Goal: Task Accomplishment & Management: Manage account settings

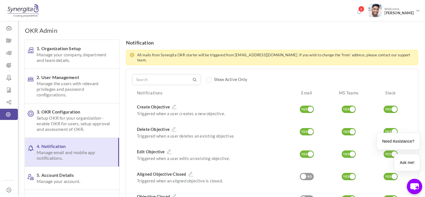
scroll to position [37, 0]
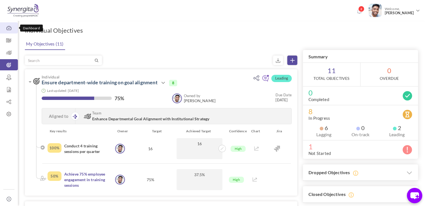
click at [8, 27] on icon at bounding box center [9, 28] width 18 height 6
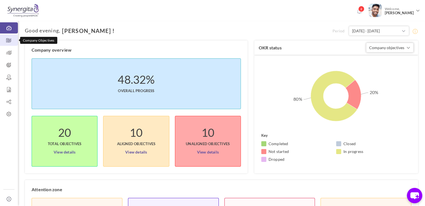
click at [15, 43] on icon at bounding box center [9, 41] width 18 height 6
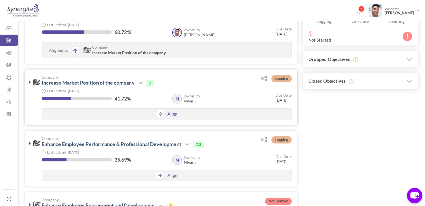
scroll to position [115, 0]
click at [30, 83] on icon at bounding box center [30, 82] width 2 height 4
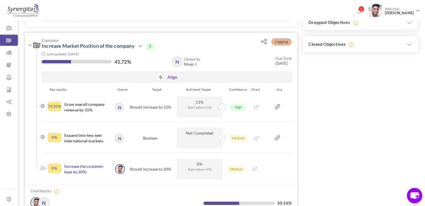
scroll to position [152, 0]
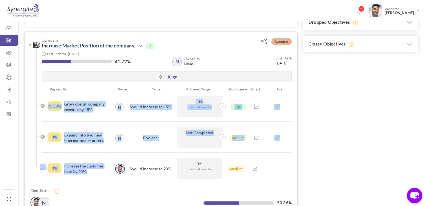
drag, startPoint x: 45, startPoint y: 108, endPoint x: 115, endPoint y: 177, distance: 98.3
click at [115, 177] on ul "Key results Owner Target Achieved Target Confidence Chart Jira 73.33% Grow over…" at bounding box center [162, 133] width 252 height 93
click at [115, 177] on div "Frank N Junior Executive Frank N" at bounding box center [120, 169] width 12 height 21
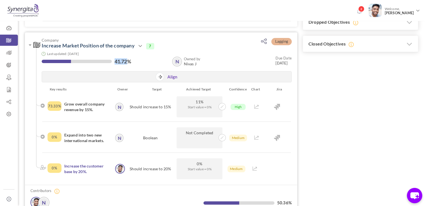
drag, startPoint x: 134, startPoint y: 62, endPoint x: 128, endPoint y: 62, distance: 6.4
click at [128, 62] on div "41.72%" at bounding box center [104, 62] width 125 height 7
click at [59, 175] on div "0% Increase the customer base by 20%." at bounding box center [81, 169] width 66 height 21
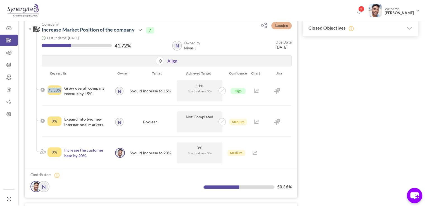
drag, startPoint x: 48, startPoint y: 91, endPoint x: 60, endPoint y: 90, distance: 11.5
click at [60, 90] on div "73.33%" at bounding box center [55, 91] width 14 height 10
drag, startPoint x: 113, startPoint y: 45, endPoint x: 126, endPoint y: 45, distance: 12.3
click at [126, 45] on div "41.72%" at bounding box center [104, 46] width 125 height 7
drag, startPoint x: 144, startPoint y: 118, endPoint x: 163, endPoint y: 121, distance: 18.7
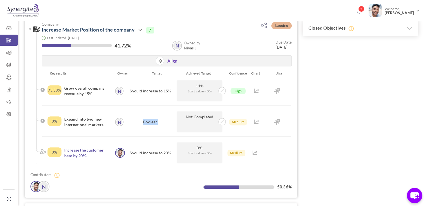
click at [163, 121] on div "Boolean" at bounding box center [150, 122] width 49 height 21
click at [222, 124] on span at bounding box center [222, 121] width 7 height 7
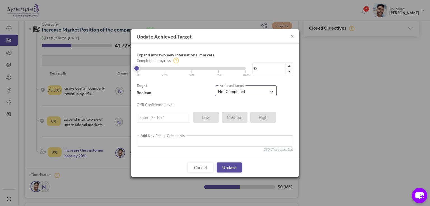
click at [246, 94] on span "Not Completed" at bounding box center [243, 92] width 51 height 6
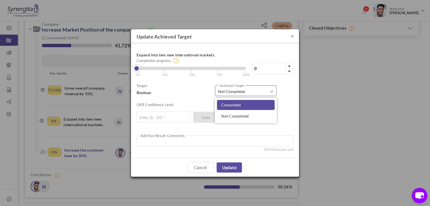
click at [245, 103] on link "Completed" at bounding box center [246, 105] width 58 height 10
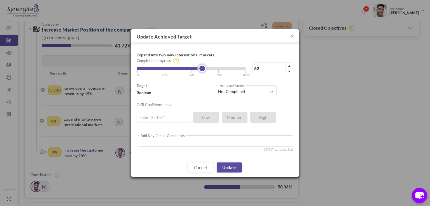
drag, startPoint x: 245, startPoint y: 70, endPoint x: 205, endPoint y: 70, distance: 40.6
click at [205, 70] on link at bounding box center [201, 68] width 7 height 7
drag, startPoint x: 267, startPoint y: 65, endPoint x: 245, endPoint y: 66, distance: 22.1
click at [245, 66] on div "62% Completion progress 62 Reached maximum limit | 0% | 25% | 50% | 75% | 100%" at bounding box center [214, 63] width 157 height 28
type input "75"
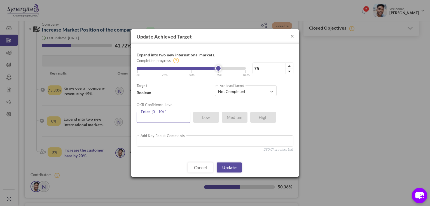
click at [174, 118] on input "text" at bounding box center [163, 117] width 54 height 11
type input "8"
click at [236, 166] on link "Update" at bounding box center [228, 168] width 25 height 10
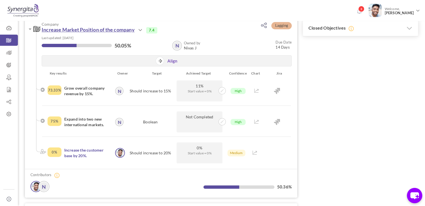
click at [74, 30] on link "Increase Market Position of the company" at bounding box center [88, 30] width 93 height 6
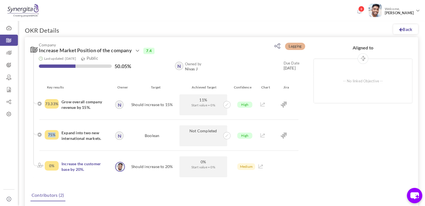
drag, startPoint x: 49, startPoint y: 136, endPoint x: 58, endPoint y: 135, distance: 9.5
click at [58, 135] on div "75%" at bounding box center [52, 135] width 14 height 10
click at [50, 115] on div "73.33% Grow overall company revenue by 15%." at bounding box center [79, 105] width 69 height 21
drag, startPoint x: 125, startPoint y: 66, endPoint x: 111, endPoint y: 64, distance: 14.8
click at [111, 64] on div "50.05%" at bounding box center [104, 66] width 131 height 7
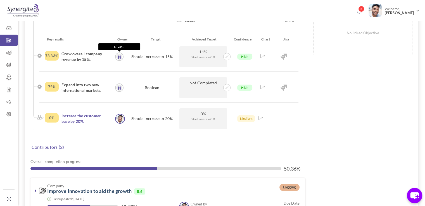
scroll to position [18, 0]
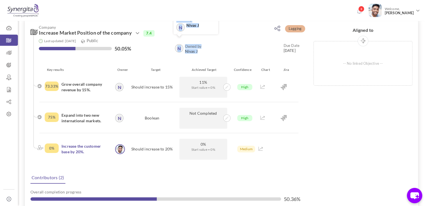
drag, startPoint x: 200, startPoint y: 49, endPoint x: 184, endPoint y: 49, distance: 16.5
click at [184, 49] on div "Owned by N Nivas J N Owned by Nivas J" at bounding box center [188, 49] width 28 height 10
drag, startPoint x: 305, startPoint y: 51, endPoint x: 273, endPoint y: 51, distance: 32.2
click at [273, 51] on div "Company Increase Market Position of the company Action Edit Clone Drop N" at bounding box center [165, 44] width 280 height 48
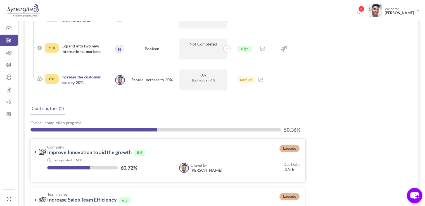
scroll to position [127, 0]
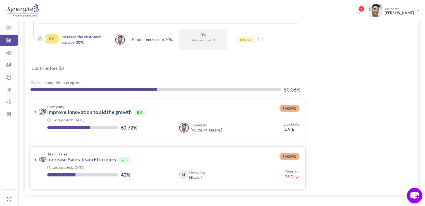
click at [72, 161] on link "Increase Sales Team Efficiency" at bounding box center [82, 160] width 70 height 6
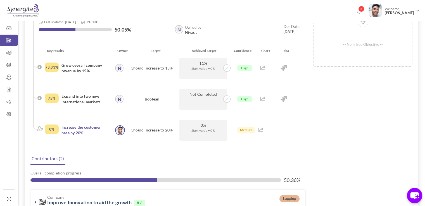
scroll to position [35, 0]
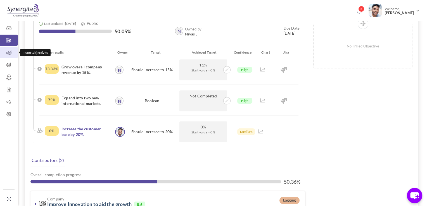
click at [13, 57] on link "Team Objectives" at bounding box center [9, 52] width 18 height 11
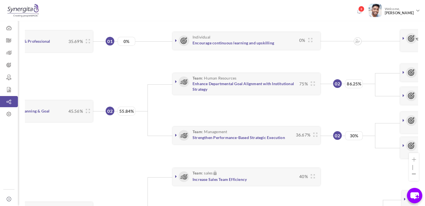
scroll to position [0, 82]
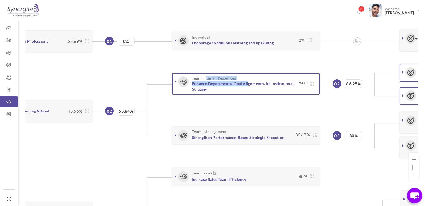
drag, startPoint x: 206, startPoint y: 76, endPoint x: 248, endPoint y: 80, distance: 42.7
click at [248, 80] on h3 "Team : Human Resources Enhance Departmental Goal Alignment with Institutional S…" at bounding box center [238, 84] width 117 height 16
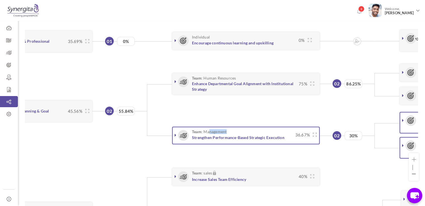
drag, startPoint x: 230, startPoint y: 132, endPoint x: 209, endPoint y: 131, distance: 21.8
click at [209, 131] on h3 "Team : Management Strengthen Performance-Based Strategic Execution" at bounding box center [236, 135] width 113 height 10
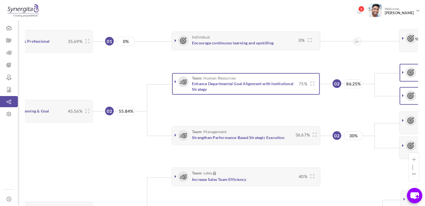
click at [173, 79] on link at bounding box center [176, 82] width 6 height 6
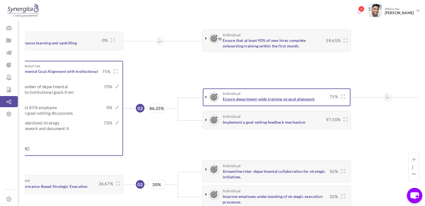
scroll to position [0, 279]
click at [204, 97] on link at bounding box center [206, 97] width 6 height 6
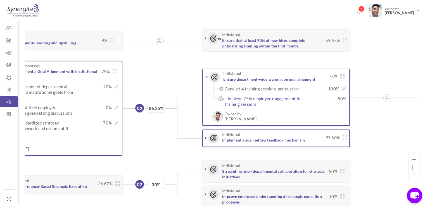
click at [205, 136] on icon at bounding box center [206, 138] width 2 height 4
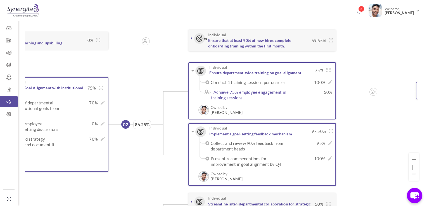
scroll to position [0, 293]
drag, startPoint x: 315, startPoint y: 83, endPoint x: 329, endPoint y: 83, distance: 13.7
click at [329, 83] on div "Conduct 4 training sessions per quarter 100% × Update Achieved Target Conduct 4…" at bounding box center [272, 83] width 122 height 6
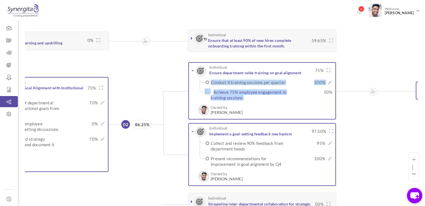
drag, startPoint x: 324, startPoint y: 94, endPoint x: 333, endPoint y: 93, distance: 9.4
click at [333, 93] on div "Individual Ensure department-wide training on goal alignment 75% 100%" at bounding box center [262, 90] width 148 height 57
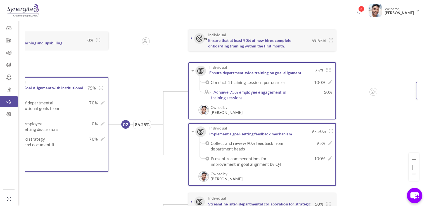
click at [333, 93] on div "Individual Ensure department-wide training on goal alignment 75% 100%" at bounding box center [262, 90] width 148 height 57
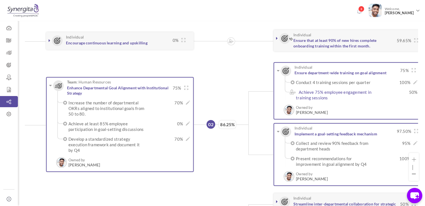
scroll to position [0, 197]
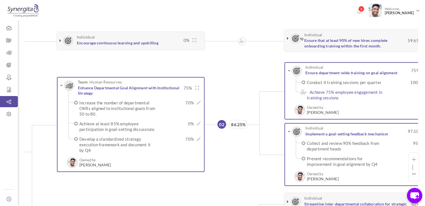
click at [182, 103] on span "70%" at bounding box center [175, 103] width 38 height 6
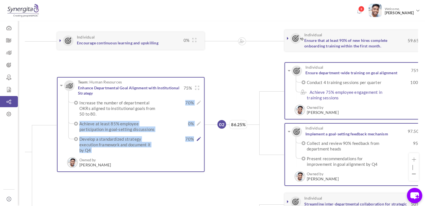
drag, startPoint x: 182, startPoint y: 103, endPoint x: 197, endPoint y: 139, distance: 38.5
click at [197, 139] on ul "Increase the number of departmental OKRs aligned to institutional goals from 50…" at bounding box center [133, 126] width 130 height 53
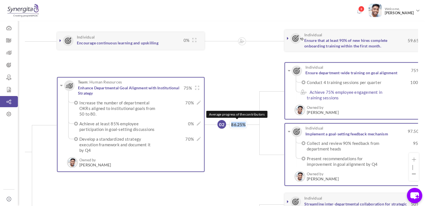
drag, startPoint x: 231, startPoint y: 122, endPoint x: 245, endPoint y: 122, distance: 13.7
click at [245, 122] on span "86.25%" at bounding box center [239, 124] width 18 height 9
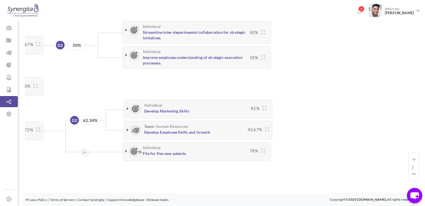
scroll to position [0, 375]
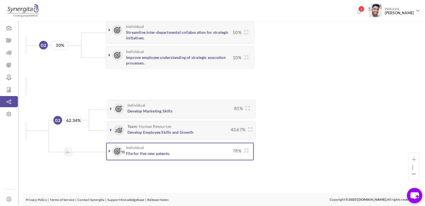
click at [110, 150] on div "Individual File for five new patents. 78%" at bounding box center [180, 151] width 142 height 10
click at [110, 149] on div "Individual File for five new patents. 78%" at bounding box center [180, 151] width 142 height 10
click at [110, 149] on icon at bounding box center [110, 151] width 2 height 4
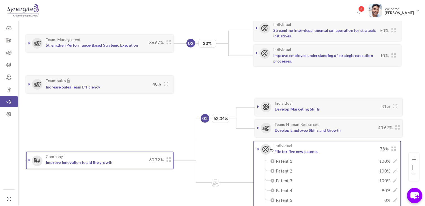
scroll to position [0, 227]
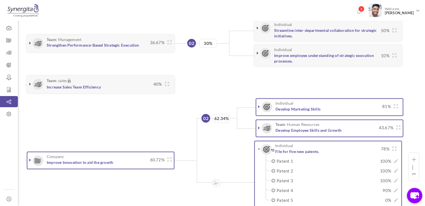
click at [28, 157] on link at bounding box center [30, 160] width 6 height 6
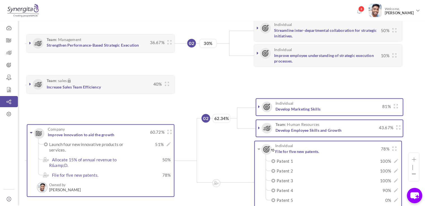
scroll to position [5, 227]
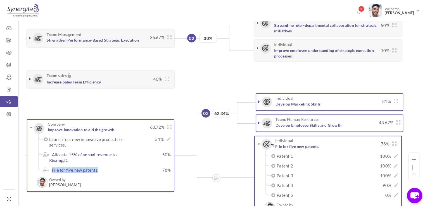
drag, startPoint x: 103, startPoint y: 170, endPoint x: 51, endPoint y: 169, distance: 52.0
click at [51, 169] on label "File for five new patents." at bounding box center [89, 171] width 81 height 6
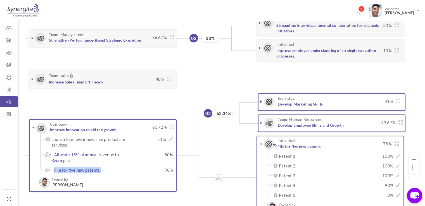
scroll to position [5, 265]
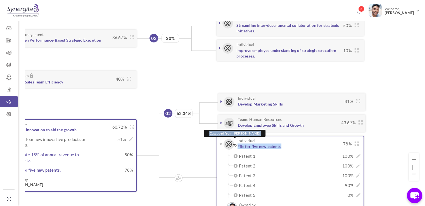
drag, startPoint x: 291, startPoint y: 141, endPoint x: 234, endPoint y: 142, distance: 57.3
click at [234, 142] on h3 "Individual Cascaded from Frank N File for five new patents." at bounding box center [282, 144] width 115 height 10
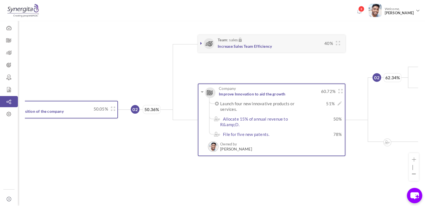
scroll to position [5, 57]
click at [247, 93] on link "Improve Innovation to aid the growth" at bounding box center [251, 94] width 67 height 5
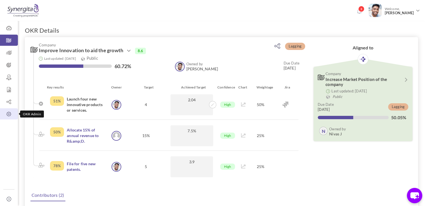
click at [7, 117] on icon at bounding box center [9, 115] width 18 height 6
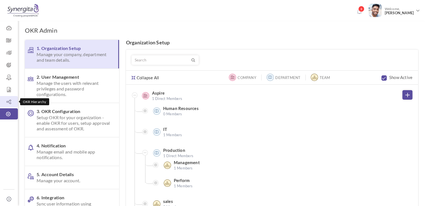
click at [11, 102] on icon at bounding box center [9, 102] width 18 height 6
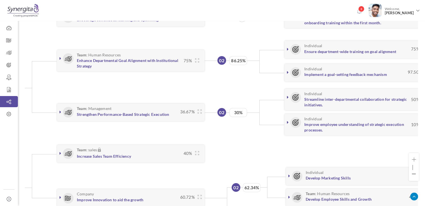
scroll to position [151, 0]
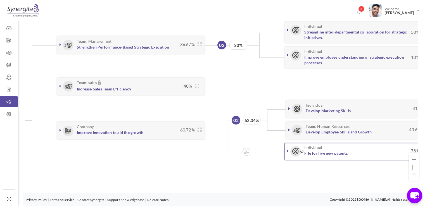
click at [290, 148] on link at bounding box center [288, 151] width 6 height 6
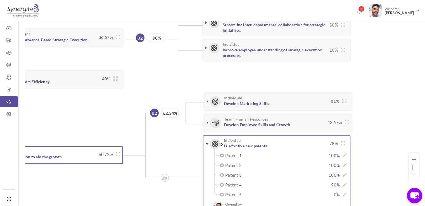
scroll to position [5, 283]
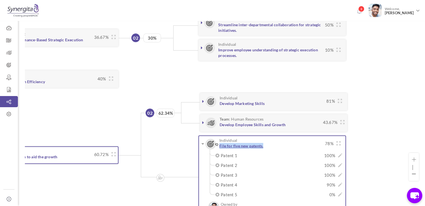
drag, startPoint x: 276, startPoint y: 148, endPoint x: 220, endPoint y: 144, distance: 55.5
click at [220, 144] on div "Individual File for five new patents. 78%" at bounding box center [272, 145] width 142 height 15
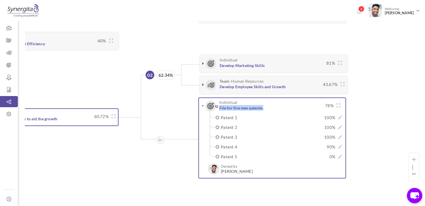
scroll to position [191, 0]
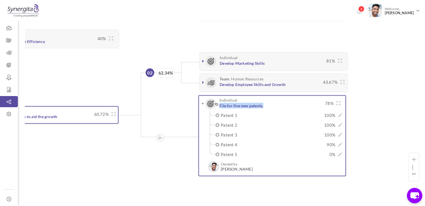
drag, startPoint x: 221, startPoint y: 113, endPoint x: 241, endPoint y: 152, distance: 44.8
click at [241, 152] on ul "Patent 1 100% × Update Achieved Target Patent 1 100% Completion progress 100 | …" at bounding box center [275, 135] width 130 height 45
click at [313, 135] on span "100%" at bounding box center [317, 135] width 38 height 6
drag, startPoint x: 218, startPoint y: 113, endPoint x: 244, endPoint y: 146, distance: 41.8
click at [244, 146] on ul "Patent 1 100% × Update Achieved Target Patent 1 100% Completion progress 100 | …" at bounding box center [275, 135] width 130 height 45
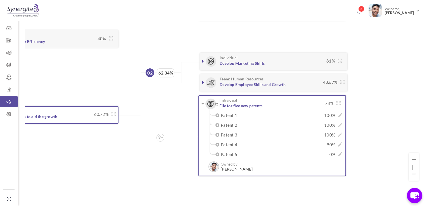
drag, startPoint x: 244, startPoint y: 146, endPoint x: 260, endPoint y: 117, distance: 33.5
click at [260, 117] on ul "Patent 1 100% × Update Achieved Target Patent 1 100% Completion progress 100 | …" at bounding box center [275, 135] width 130 height 45
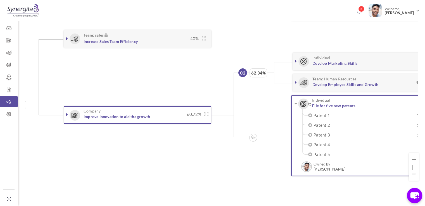
scroll to position [5, 181]
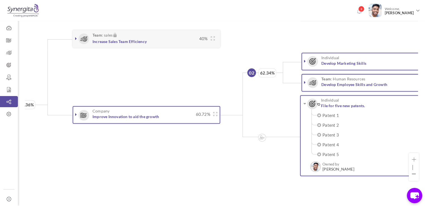
click at [98, 118] on div "Company Improve Innovation to aid the growth 60.72% 51%" at bounding box center [147, 115] width 142 height 12
click at [120, 114] on link "Improve Innovation to aid the growth" at bounding box center [126, 116] width 67 height 5
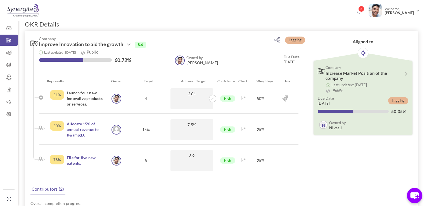
scroll to position [7, 0]
drag, startPoint x: 151, startPoint y: 95, endPoint x: 143, endPoint y: 96, distance: 7.9
click at [143, 96] on div "4" at bounding box center [146, 98] width 46 height 21
click at [215, 99] on div "High" at bounding box center [226, 98] width 23 height 21
click at [213, 99] on icon at bounding box center [212, 97] width 3 height 3
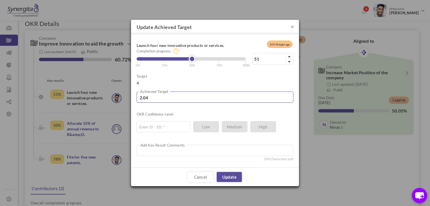
drag, startPoint x: 176, startPoint y: 102, endPoint x: 114, endPoint y: 96, distance: 62.6
click at [114, 96] on div "× Update Achieved Target Launch four new innovative products or services. 50% W…" at bounding box center [215, 103] width 430 height 206
type input "3"
type input "75"
type input "3"
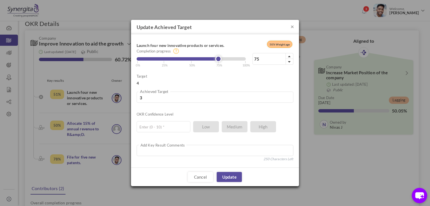
click at [133, 126] on div "Launch four new innovative products or services. 50% Weightage 75% Completion p…" at bounding box center [215, 100] width 168 height 133
click at [171, 145] on label "Add Key Result Comments" at bounding box center [163, 146] width 48 height 6
click at [164, 149] on textarea at bounding box center [214, 150] width 157 height 11
type textarea "I will complete this soon"
click at [165, 127] on input "text" at bounding box center [163, 126] width 54 height 11
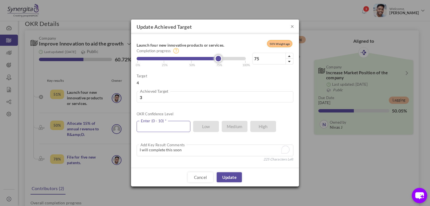
type input "5"
type input "9"
click at [229, 174] on link "Update" at bounding box center [228, 178] width 25 height 10
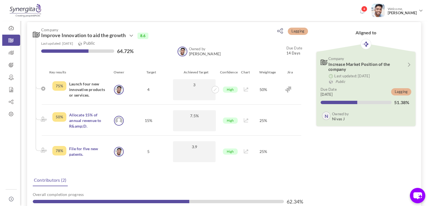
scroll to position [0, 0]
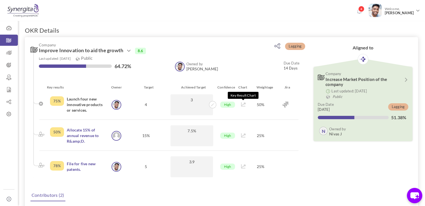
click at [244, 104] on icon at bounding box center [243, 105] width 4 height 4
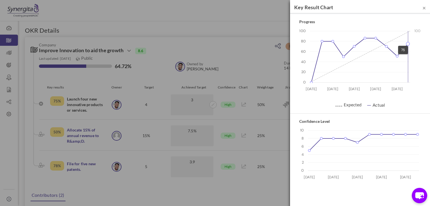
click at [408, 43] on icon at bounding box center [407, 43] width 3 height 3
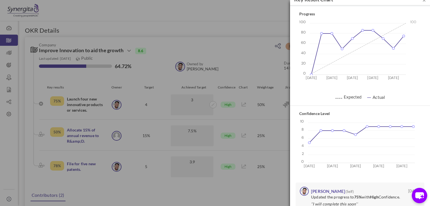
scroll to position [19, 0]
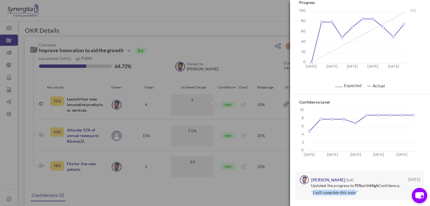
drag, startPoint x: 313, startPoint y: 192, endPoint x: 354, endPoint y: 193, distance: 41.1
click at [354, 193] on p "‘’I will complete this soon’’" at bounding box center [335, 193] width 49 height 6
click at [393, 36] on icon at bounding box center [392, 37] width 3 height 3
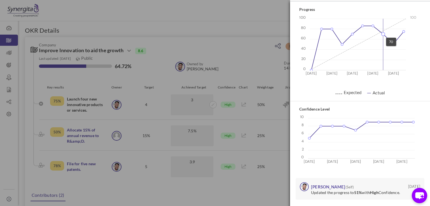
click at [383, 34] on icon at bounding box center [382, 34] width 3 height 3
click at [402, 31] on icon at bounding box center [403, 31] width 3 height 3
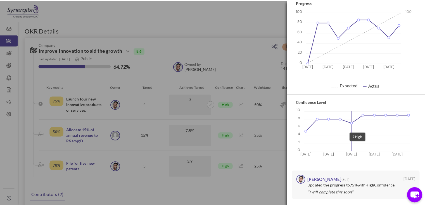
scroll to position [0, 0]
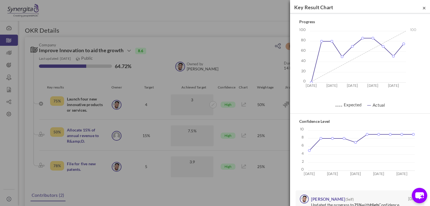
click at [422, 6] on span "×" at bounding box center [423, 7] width 3 height 7
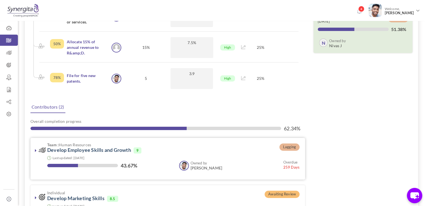
scroll to position [145, 0]
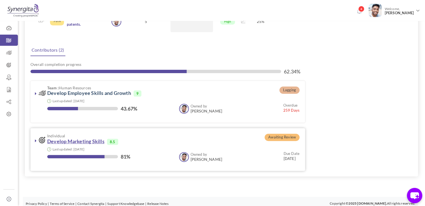
click at [81, 139] on link "Develop Marketing Skills" at bounding box center [75, 141] width 57 height 6
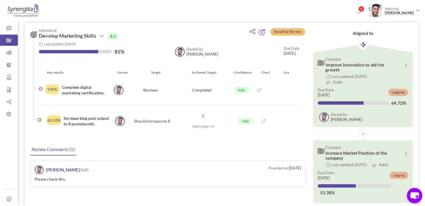
scroll to position [4, 0]
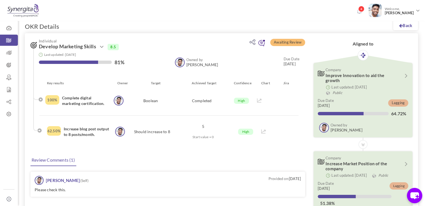
click at [263, 44] on icon at bounding box center [261, 43] width 7 height 7
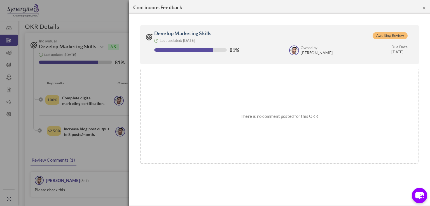
click at [423, 10] on button "×" at bounding box center [423, 8] width 3 height 6
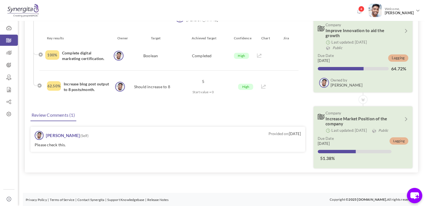
scroll to position [0, 0]
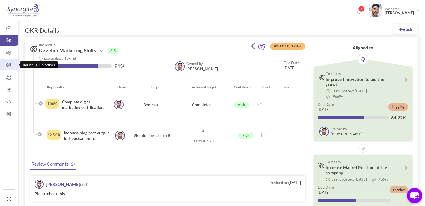
click at [0, 70] on link "Individual Objectives" at bounding box center [9, 64] width 18 height 11
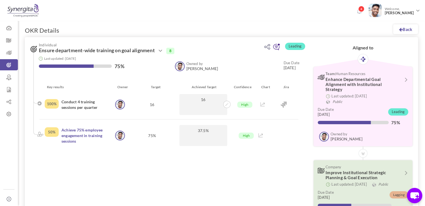
click at [276, 48] on icon at bounding box center [276, 47] width 7 height 7
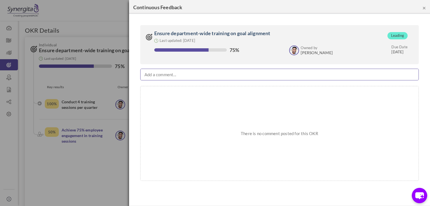
click at [218, 73] on div "Add a comment... × Insert Link Text to display To what URL should this link go?…" at bounding box center [279, 75] width 278 height 12
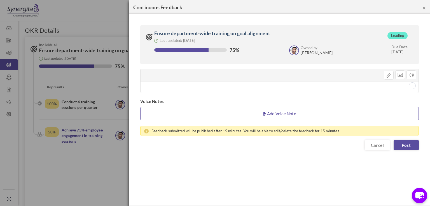
click at [294, 112] on link "Add Voice Note" at bounding box center [279, 113] width 278 height 13
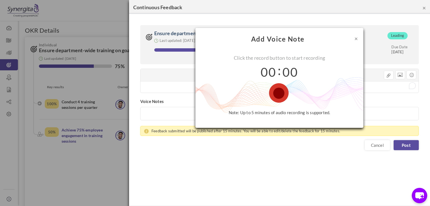
click at [355, 38] on button "×" at bounding box center [355, 39] width 3 height 6
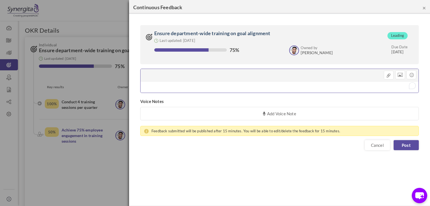
click at [232, 87] on div "To enrich screen reader interactions, please activate Accessibility in Grammarl…" at bounding box center [279, 87] width 278 height 11
click at [406, 141] on link "Post" at bounding box center [405, 145] width 25 height 10
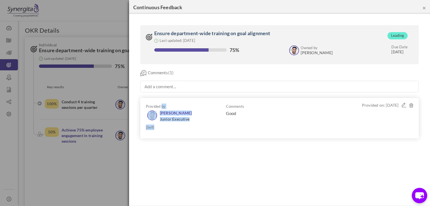
drag, startPoint x: 161, startPoint y: 126, endPoint x: 154, endPoint y: 128, distance: 7.3
click at [154, 128] on div "Provided by Frank Junior Executive (Self)" at bounding box center [186, 118] width 80 height 29
click at [154, 128] on label "(Self)" at bounding box center [150, 128] width 8 height 6
click at [425, 8] on button "×" at bounding box center [423, 8] width 3 height 6
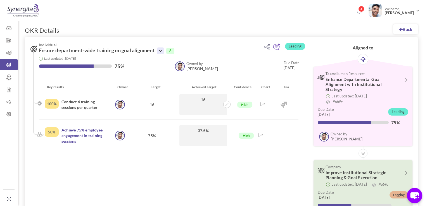
click at [163, 51] on icon at bounding box center [160, 51] width 7 height 7
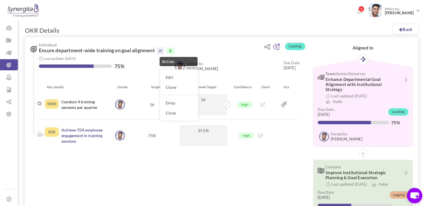
click at [153, 160] on div "Leading Individual Ensure department-wide training on goal alignment Action Edi…" at bounding box center [221, 132] width 393 height 190
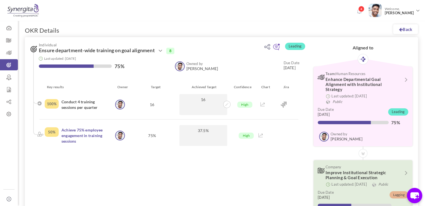
click at [9, 122] on div "Dashboard Company Objectives Team Objectives Individual Objectives Reviews Repo…" at bounding box center [9, 103] width 18 height 206
click at [10, 118] on link "OKR Admin" at bounding box center [9, 114] width 18 height 11
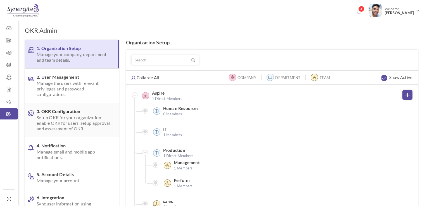
click at [70, 127] on span "Setup OKR for your organization - enable OKR for users, setup approval and asse…" at bounding box center [74, 123] width 74 height 17
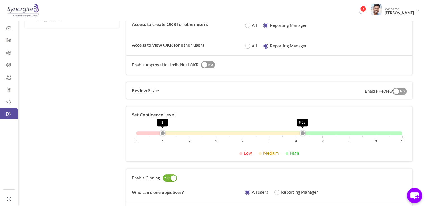
scroll to position [190, 0]
click at [401, 93] on div "YES NO" at bounding box center [400, 91] width 14 height 7
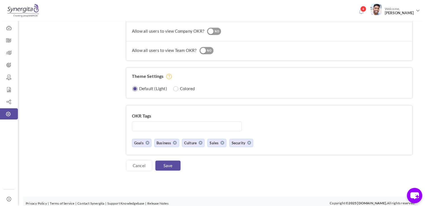
scroll to position [444, 0]
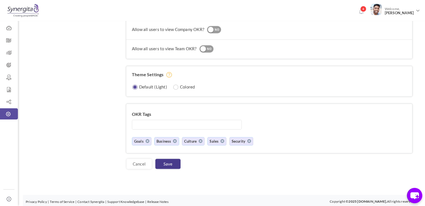
click at [163, 161] on link "Save" at bounding box center [167, 164] width 25 height 10
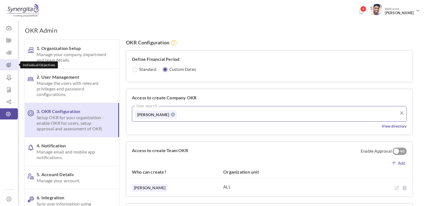
click at [14, 66] on icon at bounding box center [9, 65] width 18 height 6
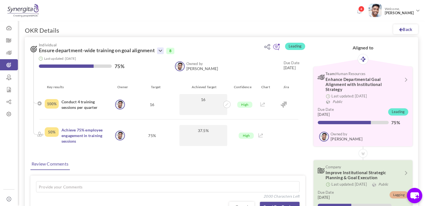
click at [163, 53] on icon at bounding box center [160, 51] width 7 height 7
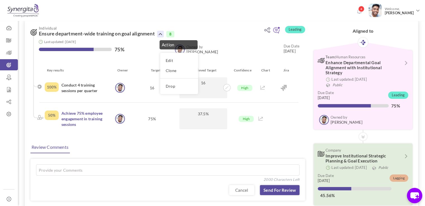
scroll to position [12, 0]
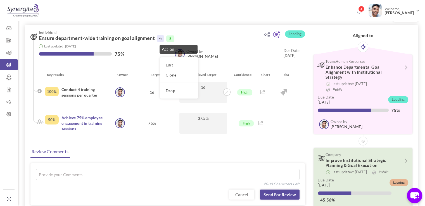
click at [109, 152] on div "Review Comments" at bounding box center [167, 151] width 276 height 13
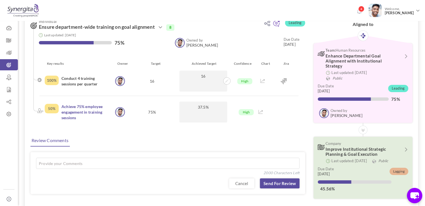
scroll to position [25, 0]
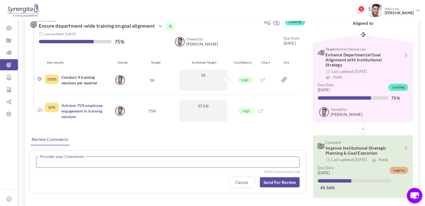
click at [106, 164] on textarea at bounding box center [168, 162] width 264 height 11
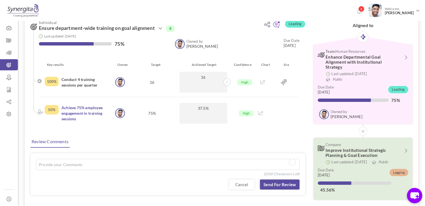
click at [110, 151] on div "Leading Individual Ensure department-wide training on goal alignment Action Edi…" at bounding box center [166, 113] width 283 height 197
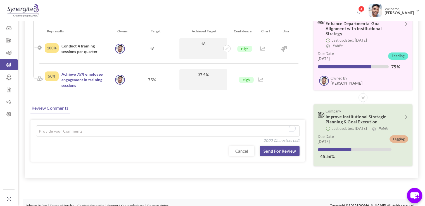
scroll to position [56, 0]
click at [80, 135] on textarea "To enrich screen reader interactions, please activate Accessibility in Grammarl…" at bounding box center [168, 131] width 264 height 11
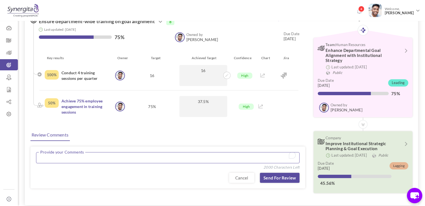
scroll to position [29, 0]
click at [11, 77] on icon at bounding box center [9, 78] width 18 height 6
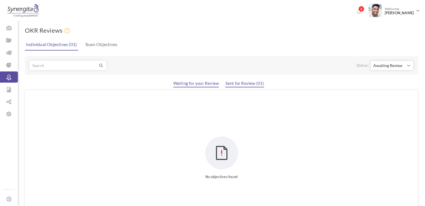
click at [256, 87] on link "Sent for Review (01)" at bounding box center [244, 84] width 39 height 7
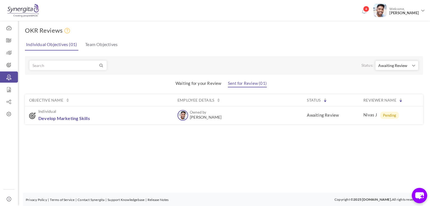
drag, startPoint x: 192, startPoint y: 120, endPoint x: 216, endPoint y: 118, distance: 24.4
click at [216, 118] on div "Owned by [PERSON_NAME] Owned by [PERSON_NAME]" at bounding box center [219, 115] width 84 height 11
drag, startPoint x: 365, startPoint y: 116, endPoint x: 394, endPoint y: 116, distance: 29.4
click at [394, 116] on span "Nivas J Pending" at bounding box center [390, 115] width 55 height 7
click at [35, 113] on icon at bounding box center [32, 116] width 7 height 7
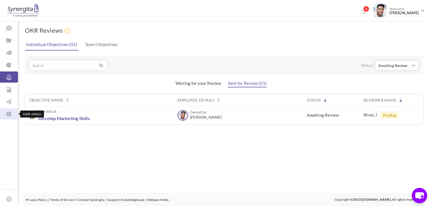
click at [15, 116] on icon at bounding box center [9, 115] width 18 height 6
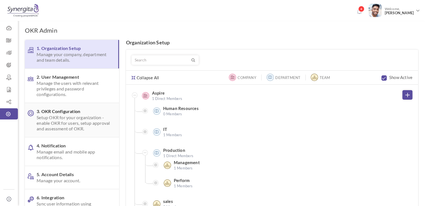
click at [64, 115] on span "Setup OKR for your organization - enable OKR for users, setup approval and asse…" at bounding box center [74, 123] width 74 height 17
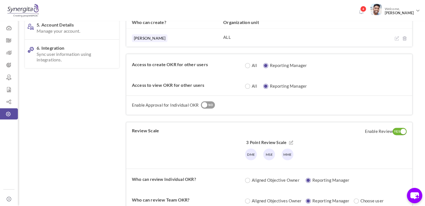
scroll to position [157, 0]
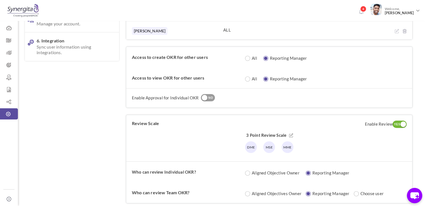
click at [208, 100] on div "YES NO" at bounding box center [208, 97] width 14 height 7
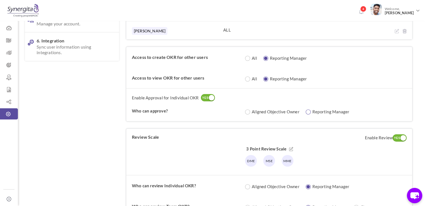
click at [309, 111] on input "radio" at bounding box center [310, 112] width 5 height 5
radio input "true"
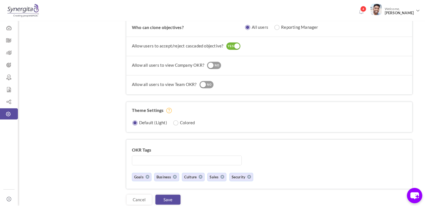
scroll to position [450, 0]
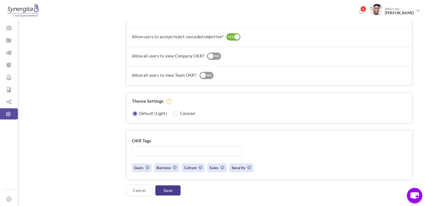
click at [168, 186] on link "Save" at bounding box center [167, 191] width 25 height 10
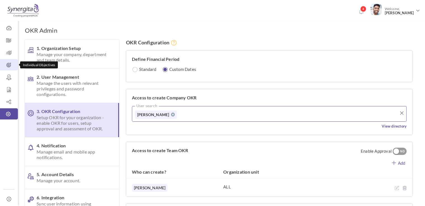
drag, startPoint x: 0, startPoint y: 0, endPoint x: 13, endPoint y: 63, distance: 64.3
click at [13, 63] on icon at bounding box center [9, 65] width 18 height 6
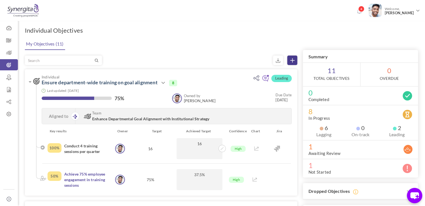
click at [290, 57] on link at bounding box center [292, 61] width 10 height 10
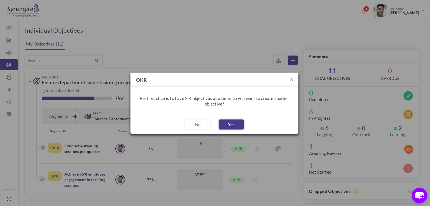
click at [235, 123] on button "Yes" at bounding box center [230, 125] width 25 height 10
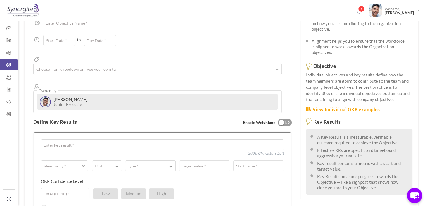
scroll to position [60, 0]
click at [7, 65] on icon at bounding box center [9, 65] width 18 height 6
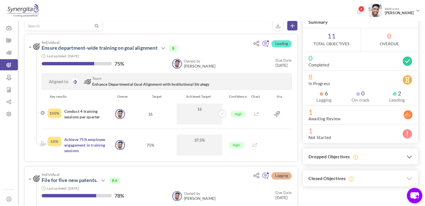
scroll to position [81, 0]
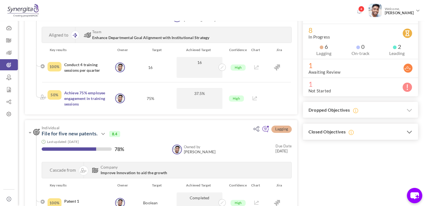
click at [410, 133] on icon at bounding box center [410, 132] width 6 height 9
click at [409, 109] on icon at bounding box center [410, 110] width 6 height 9
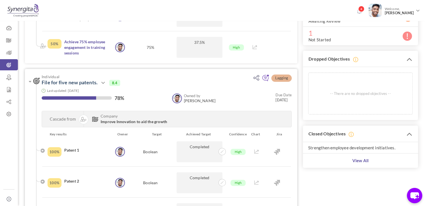
scroll to position [0, 0]
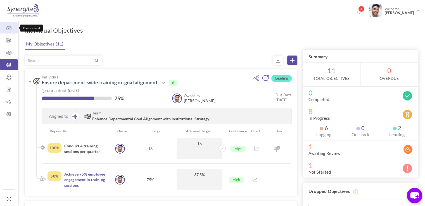
click at [6, 26] on icon at bounding box center [9, 28] width 18 height 6
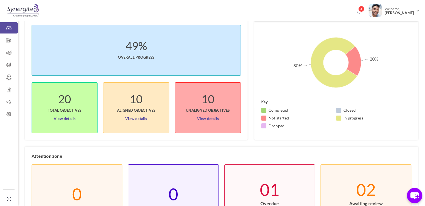
scroll to position [29, 0]
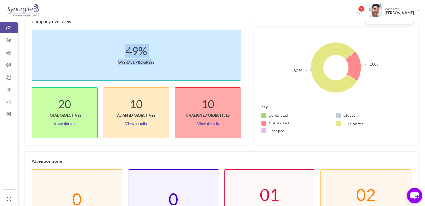
drag, startPoint x: 121, startPoint y: 47, endPoint x: 151, endPoint y: 52, distance: 31.1
click at [151, 52] on li "49% Overall progress" at bounding box center [136, 55] width 209 height 51
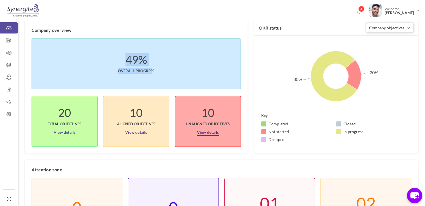
scroll to position [0, 0]
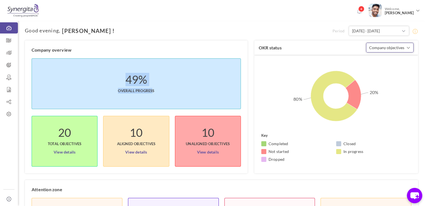
click at [386, 48] on span "Company objectives" at bounding box center [386, 47] width 35 height 5
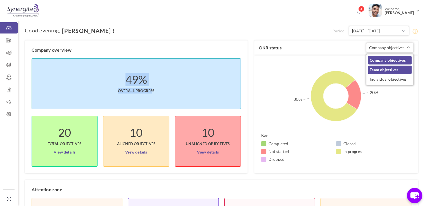
click at [389, 70] on link "Team objectives" at bounding box center [390, 70] width 44 height 8
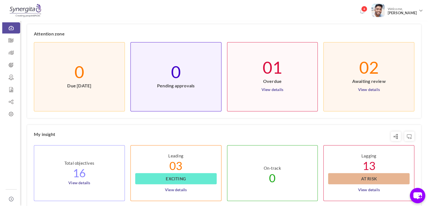
scroll to position [155, 0]
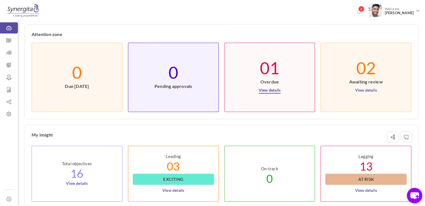
click at [270, 89] on link "View details" at bounding box center [270, 89] width 22 height 9
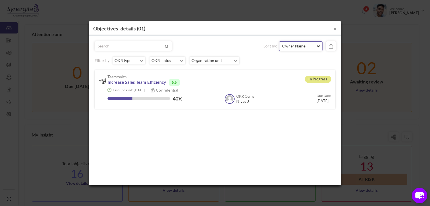
click at [310, 46] on span "Owner Name" at bounding box center [298, 46] width 33 height 6
click at [262, 62] on div "Filter by: OKR type 3 All Company objective 5" at bounding box center [215, 61] width 241 height 8
click at [225, 56] on div "Sort by: Owner Name Owner Name Status Due Date 3" at bounding box center [215, 75] width 241 height 68
click at [227, 66] on div "Sort by: Owner Name Owner Name Status Due Date 3" at bounding box center [215, 75] width 241 height 68
click at [170, 62] on b "OKR status 5" at bounding box center [161, 60] width 20 height 7
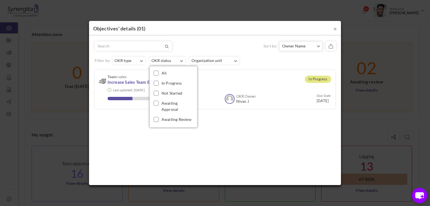
click at [225, 54] on div "Sort by: Owner Name Owner Name Status Due Date 3" at bounding box center [215, 75] width 241 height 68
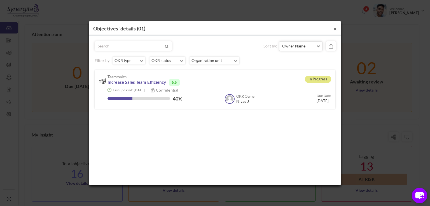
click at [336, 28] on button "×" at bounding box center [334, 29] width 3 height 6
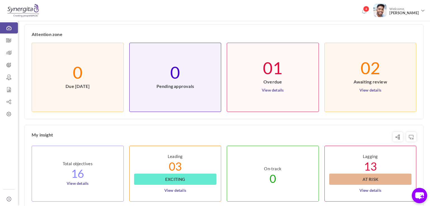
scroll to position [237, 0]
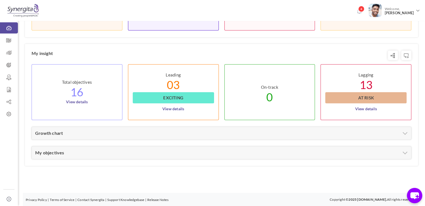
drag, startPoint x: 243, startPoint y: 117, endPoint x: 97, endPoint y: 71, distance: 152.4
click at [97, 71] on li "Total objectives 16 View details" at bounding box center [77, 92] width 91 height 56
click at [364, 105] on link "View details" at bounding box center [366, 107] width 22 height 9
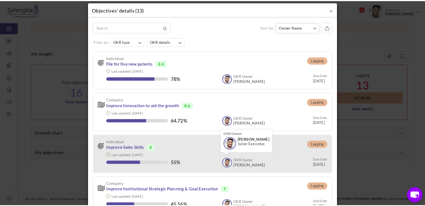
scroll to position [6, 0]
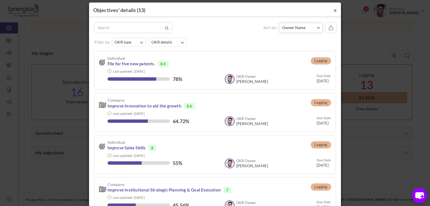
click at [333, 8] on button "×" at bounding box center [334, 10] width 3 height 6
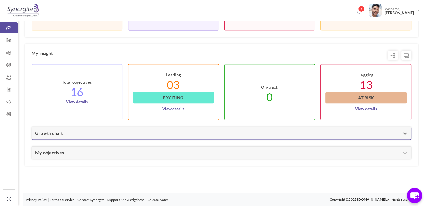
click at [169, 127] on div "Growth chart" at bounding box center [221, 133] width 379 height 12
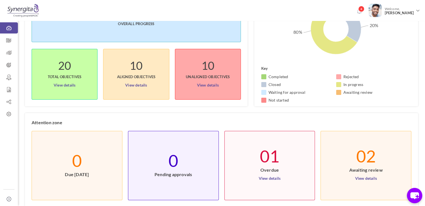
scroll to position [0, 0]
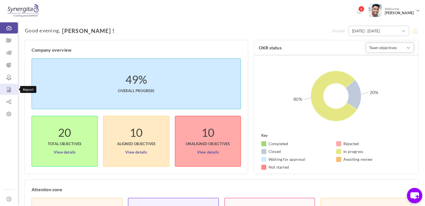
click at [9, 93] on link "Report" at bounding box center [9, 89] width 18 height 11
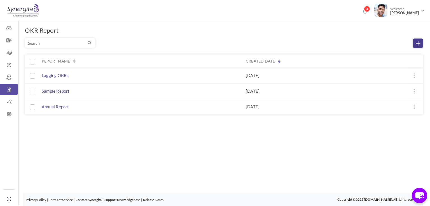
click at [417, 41] on icon at bounding box center [418, 43] width 4 height 4
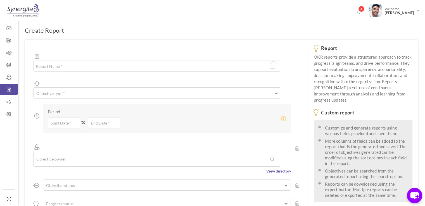
click at [175, 84] on div "Report Name * 250 Characters Left Objective type * All Company Objectives Team …" at bounding box center [166, 183] width 283 height 286
click at [169, 88] on div "Objective type * All Company Objectives Team Objectives Individual Objectives" at bounding box center [157, 93] width 248 height 11
click at [139, 90] on ul at bounding box center [157, 93] width 247 height 6
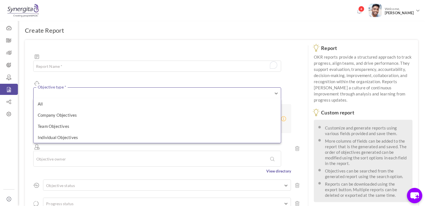
click at [110, 66] on div "Report Name * 250 Characters Left Objective type * All Company Objectives Team …" at bounding box center [166, 183] width 283 height 286
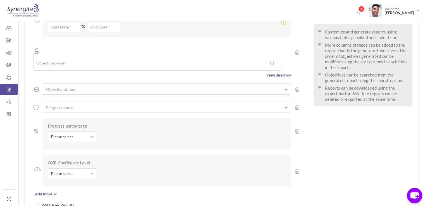
scroll to position [85, 0]
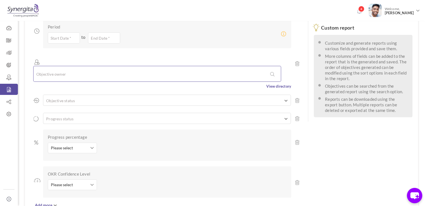
click at [77, 69] on input "text" at bounding box center [60, 74] width 48 height 10
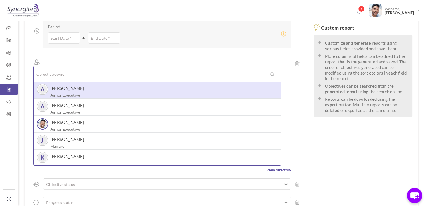
click at [75, 84] on div "A Aakash M Junior Executive" at bounding box center [157, 89] width 242 height 11
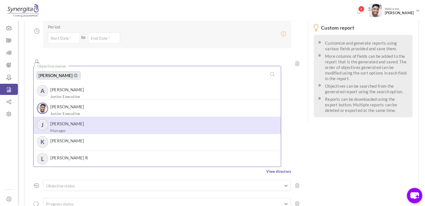
click at [78, 120] on div "J John K Manager" at bounding box center [157, 125] width 242 height 11
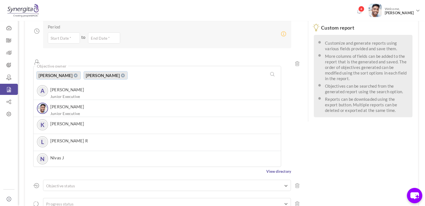
click at [107, 30] on div "Report Name * 250 Characters Left Objective type * All Company Objectives Team …" at bounding box center [166, 140] width 283 height 371
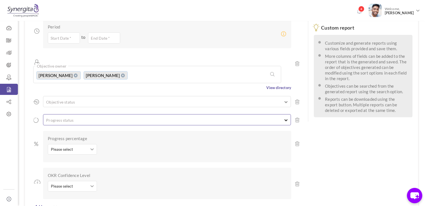
click at [68, 114] on div "Progress status Leading Lagging On-track" at bounding box center [167, 119] width 248 height 11
click at [77, 117] on ul at bounding box center [166, 120] width 247 height 6
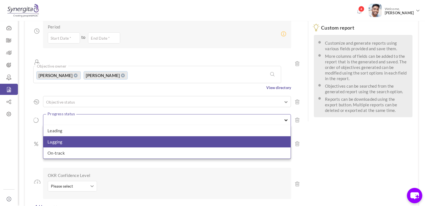
click at [76, 136] on li "Lagging" at bounding box center [166, 141] width 247 height 11
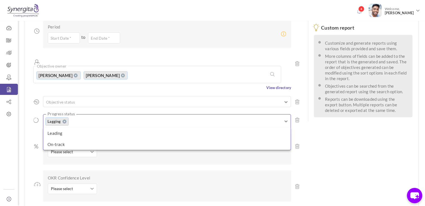
click at [100, 65] on div "Report Name * 250 Characters Left Objective type * All Company Objectives Team …" at bounding box center [166, 100] width 283 height 290
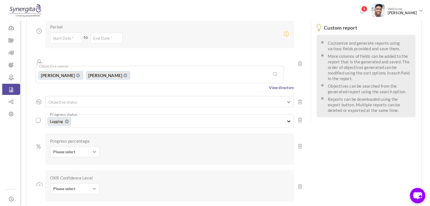
scroll to position [126, 0]
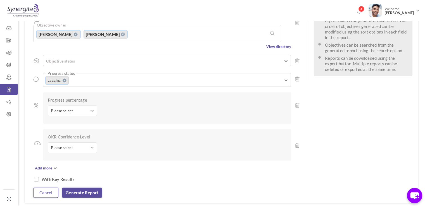
click at [42, 188] on link "Cancel" at bounding box center [45, 193] width 25 height 10
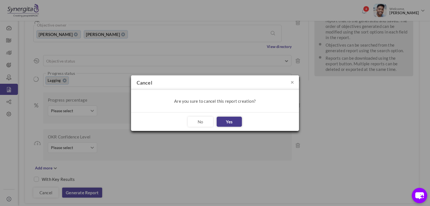
click at [232, 120] on link "Yes" at bounding box center [228, 122] width 25 height 10
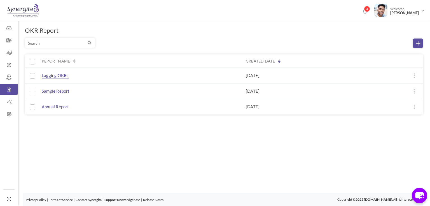
click at [60, 75] on span "Lagging OKRs" at bounding box center [55, 76] width 27 height 6
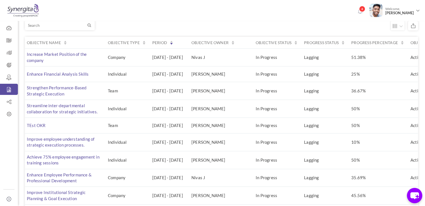
scroll to position [18, 0]
drag, startPoint x: 276, startPoint y: 56, endPoint x: 304, endPoint y: 58, distance: 28.0
click at [300, 58] on td "In Progress" at bounding box center [276, 58] width 48 height 18
drag, startPoint x: 324, startPoint y: 58, endPoint x: 343, endPoint y: 57, distance: 18.7
click at [343, 57] on td "Lagging" at bounding box center [323, 58] width 47 height 18
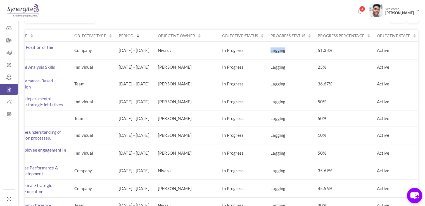
scroll to position [0, 36]
drag, startPoint x: 341, startPoint y: 50, endPoint x: 358, endPoint y: 51, distance: 17.1
click at [358, 51] on td "51.38%" at bounding box center [343, 50] width 59 height 18
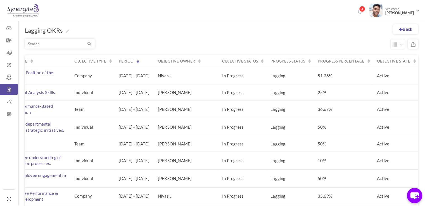
click at [358, 41] on div "Objective name Objective type Period Objective owner Objective status Progress …" at bounding box center [221, 164] width 393 height 246
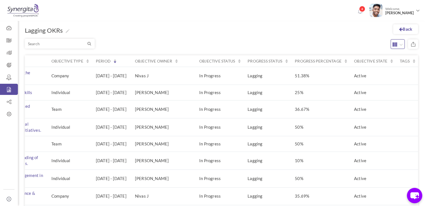
click at [399, 45] on icon "button" at bounding box center [396, 44] width 6 height 6
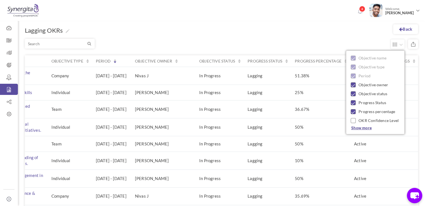
click at [361, 128] on span "Show more" at bounding box center [362, 128] width 20 height 5
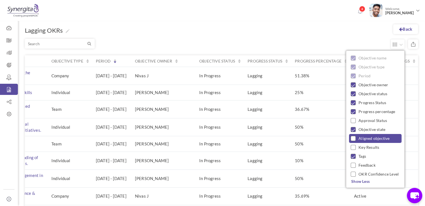
click at [353, 136] on small at bounding box center [353, 138] width 5 height 5
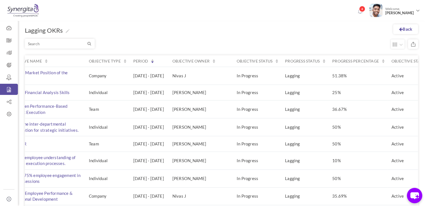
scroll to position [0, 0]
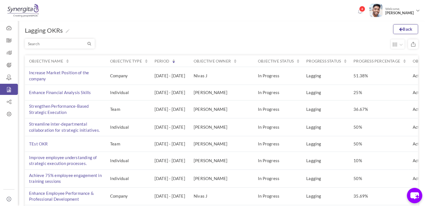
click at [402, 30] on link "Back" at bounding box center [405, 29] width 25 height 10
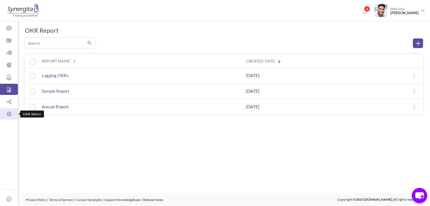
click at [13, 117] on link "OKR Admin" at bounding box center [9, 114] width 18 height 11
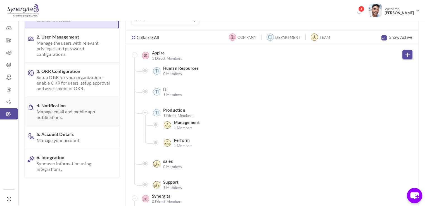
scroll to position [40, 0]
drag, startPoint x: 74, startPoint y: 147, endPoint x: 74, endPoint y: 157, distance: 10.1
click at [74, 157] on ul "1. Organization Setup Manage your company, department and team details. 2. User…" at bounding box center [72, 89] width 94 height 178
click at [74, 157] on span "6. Integration Sync user information using integrations." at bounding box center [74, 163] width 74 height 17
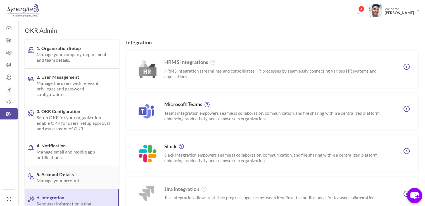
scroll to position [13, 0]
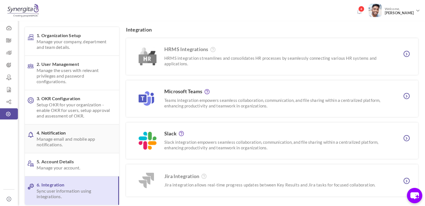
click at [73, 136] on span "4. Notification Manage email and mobile app notifications." at bounding box center [74, 138] width 74 height 17
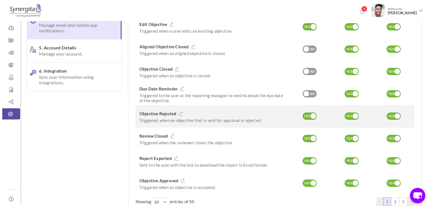
scroll to position [128, 0]
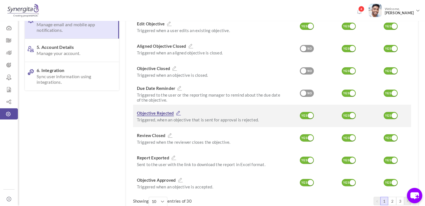
click at [178, 111] on icon at bounding box center [178, 113] width 7 height 5
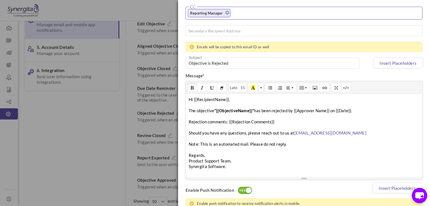
scroll to position [103, 0]
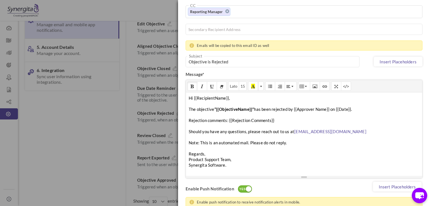
click at [214, 121] on div "Hi {{RecipientName}}, The objective “{{ObjectiveName}}” has been rejected by {{…" at bounding box center [304, 134] width 236 height 84
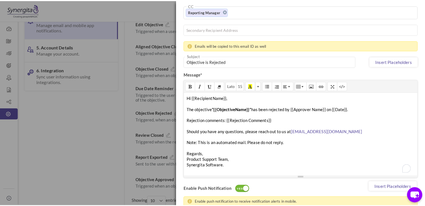
scroll to position [145, 0]
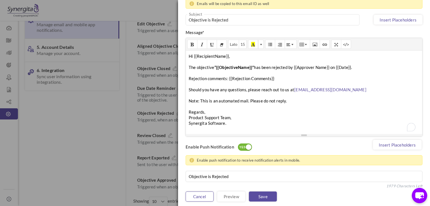
click at [204, 197] on link "Cancel" at bounding box center [199, 197] width 28 height 10
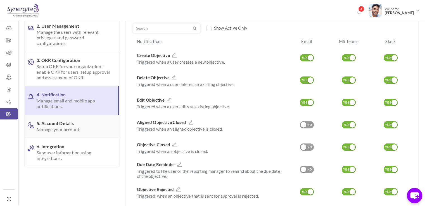
scroll to position [50, 0]
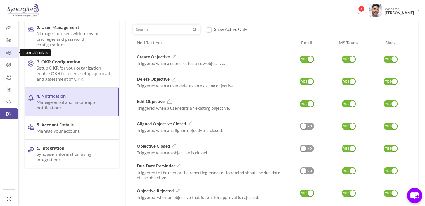
click at [10, 54] on icon at bounding box center [9, 53] width 18 height 6
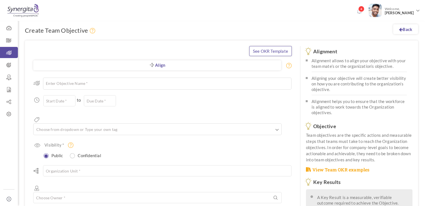
click at [261, 50] on link "See OKR Template" at bounding box center [270, 51] width 43 height 10
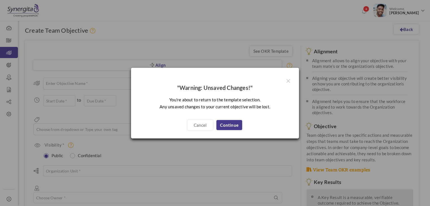
click at [220, 123] on link "Continue" at bounding box center [229, 125] width 26 height 10
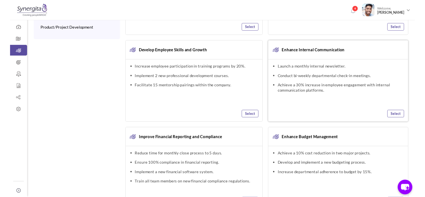
scroll to position [181, 0]
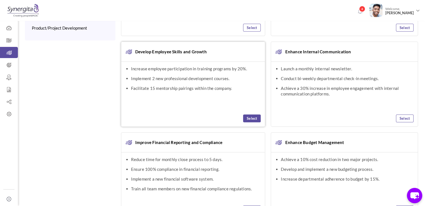
click at [253, 117] on link "Select" at bounding box center [252, 119] width 18 height 8
click at [418, 198] on icon "chat-button" at bounding box center [415, 196] width 16 height 16
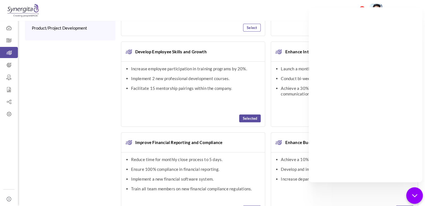
click at [412, 201] on div "chat-button" at bounding box center [415, 196] width 16 height 16
